Goal: Information Seeking & Learning: Learn about a topic

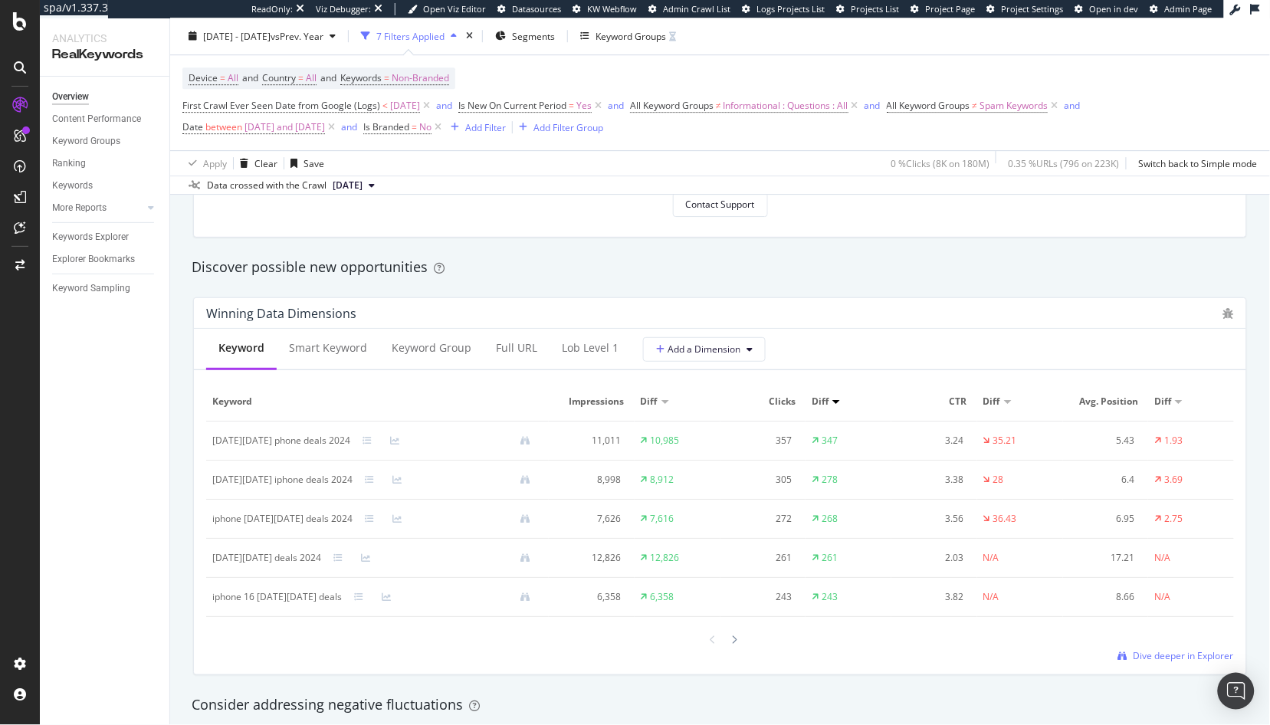
scroll to position [1284, 0]
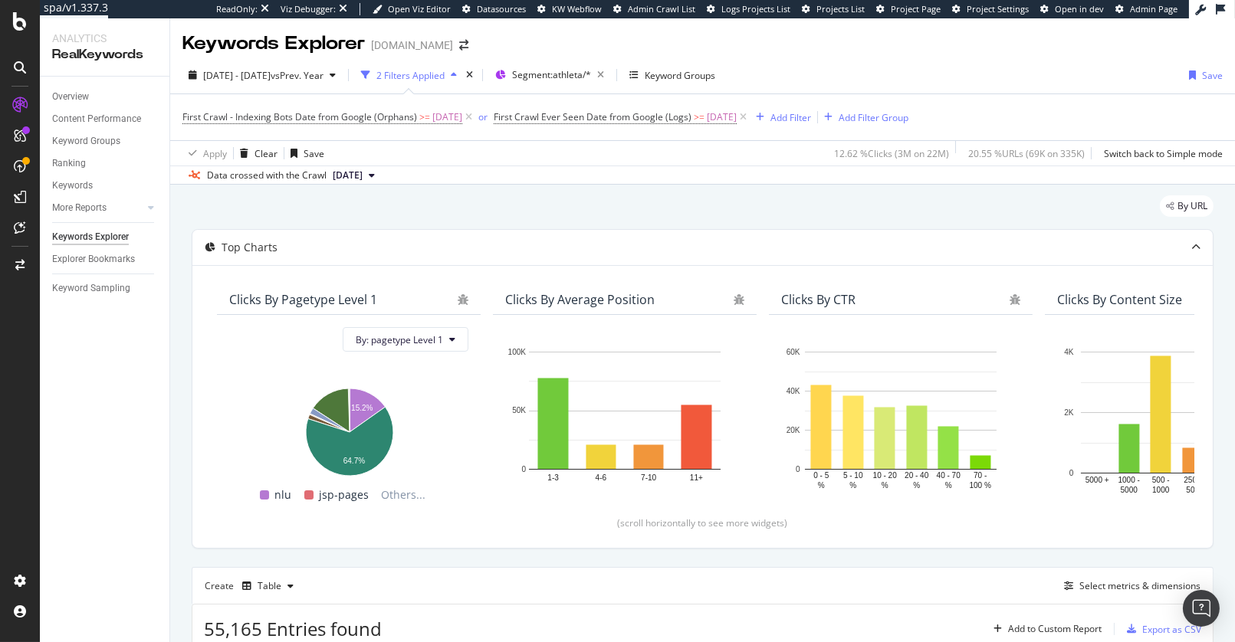
scroll to position [362, 0]
